Goal: Transaction & Acquisition: Obtain resource

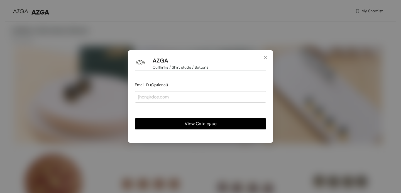
click at [205, 103] on form "Email ID (Optional) View Catalogue" at bounding box center [201, 106] width 132 height 48
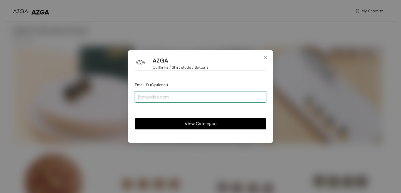
click at [205, 101] on input "email" at bounding box center [201, 96] width 132 height 11
type input "[EMAIL_ADDRESS][DOMAIN_NAME]"
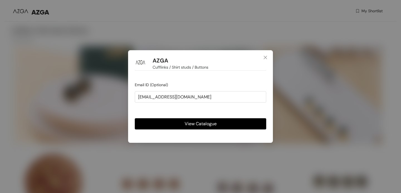
click at [208, 127] on span "View Catalogue" at bounding box center [201, 123] width 32 height 7
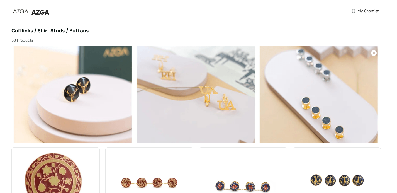
click at [80, 33] on span "Cufflinks / Shirt studs / Buttons" at bounding box center [49, 30] width 77 height 7
click at [30, 39] on div "33 Products" at bounding box center [103, 39] width 185 height 9
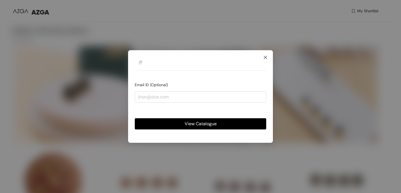
click at [269, 59] on span "Close" at bounding box center [265, 57] width 15 height 15
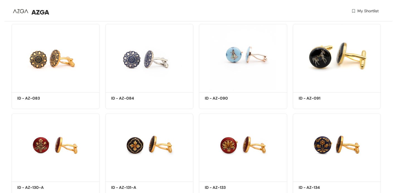
scroll to position [773, 0]
